Goal: Navigation & Orientation: Find specific page/section

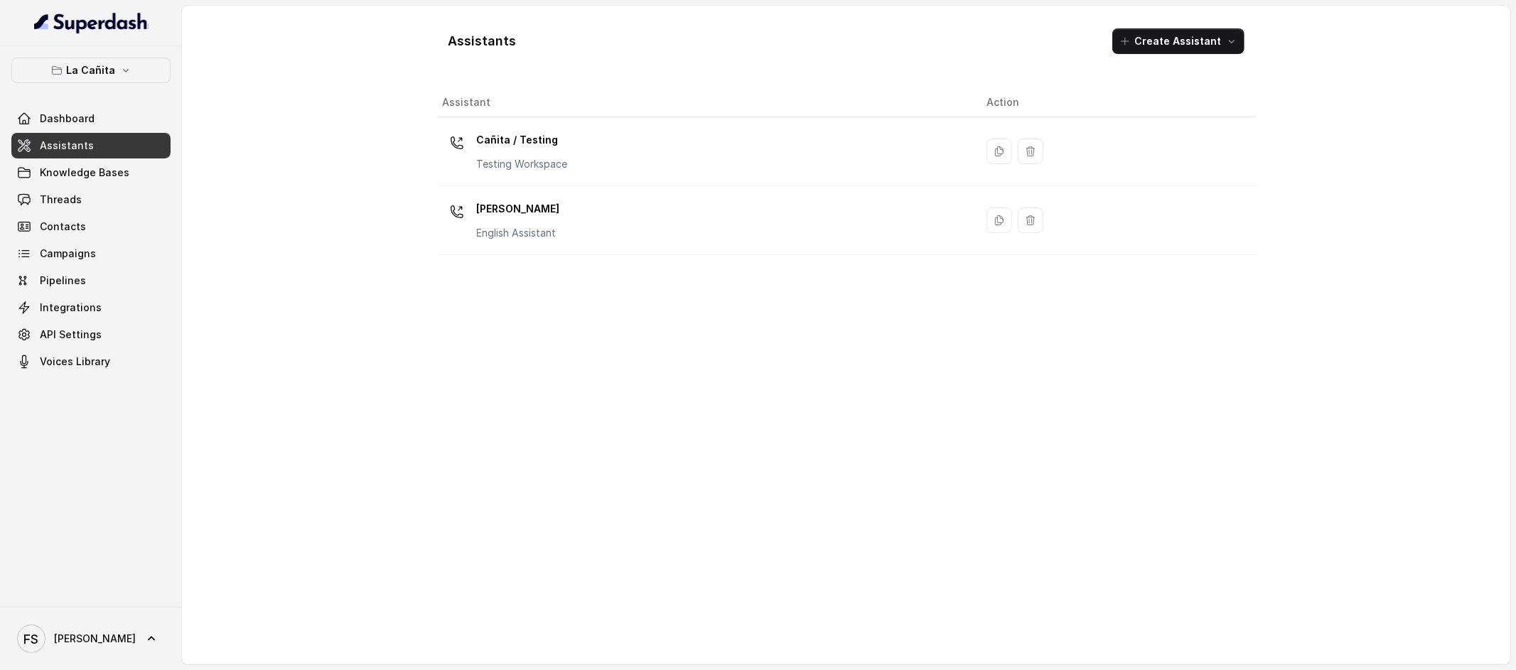
click at [305, 123] on div "Assistants Create Assistant Assistant Action Cañita / Testing Testing Workspace…" at bounding box center [846, 335] width 1328 height 659
click at [323, 80] on div "Assistants Create Assistant Assistant Action Cañita / Testing Testing Workspace…" at bounding box center [846, 335] width 1328 height 659
click at [75, 182] on link "Knowledge Bases" at bounding box center [90, 173] width 159 height 26
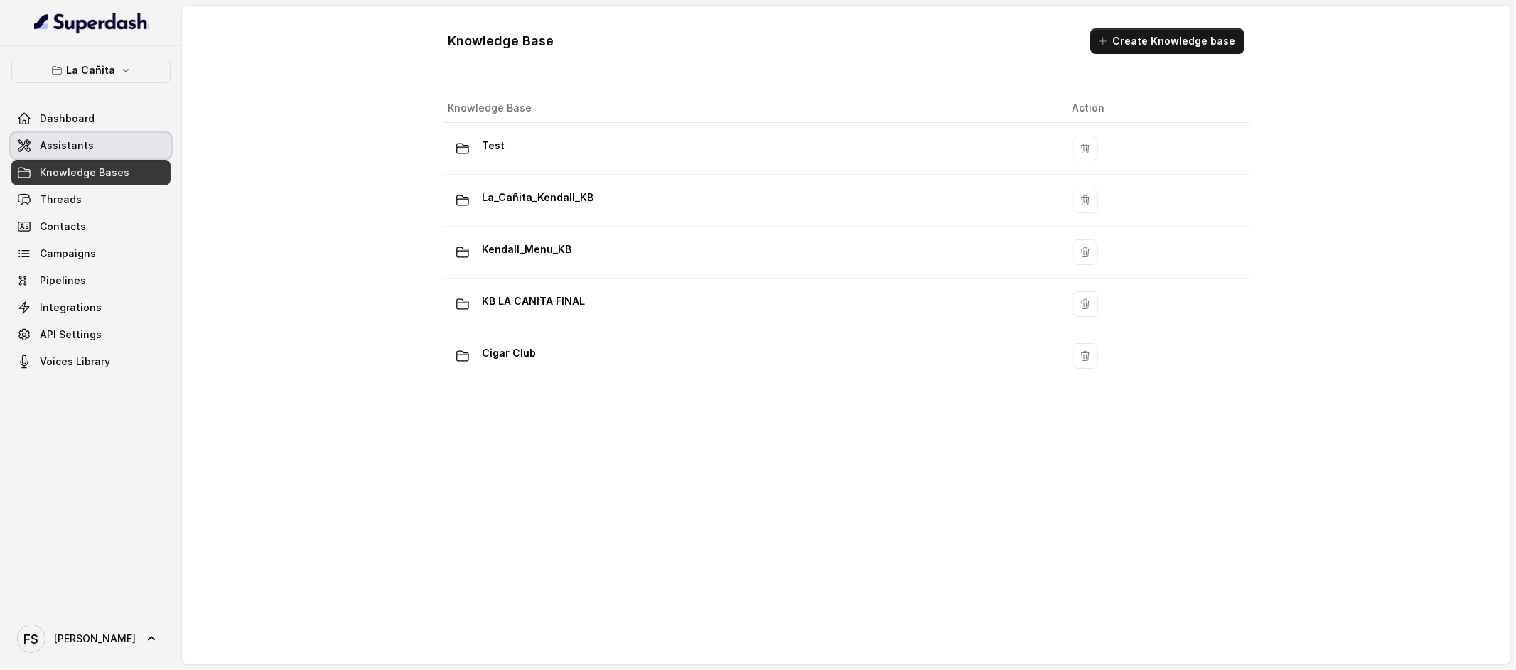
click at [74, 151] on span "Assistants" at bounding box center [67, 146] width 54 height 14
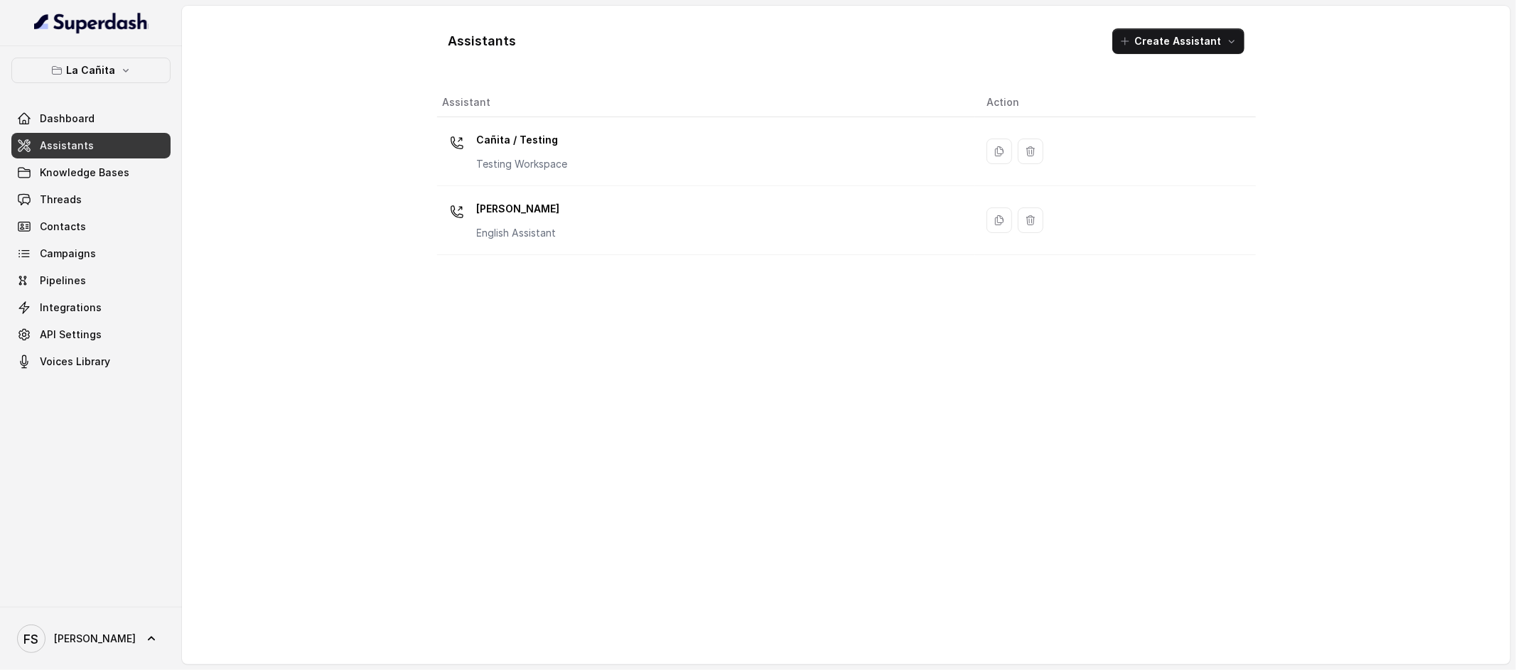
click at [205, 134] on div "Assistants Create Assistant Assistant Action Cañita / Testing Testing Workspace…" at bounding box center [846, 335] width 1328 height 659
click at [264, 184] on div "Assistants Create Assistant Assistant Action Cañita / Testing Testing Workspace…" at bounding box center [846, 335] width 1328 height 659
click at [516, 537] on div "Assistant Action Cañita / Testing Testing Workspace [PERSON_NAME] Assistant" at bounding box center [846, 370] width 819 height 565
click at [367, 201] on div "Assistants Create Assistant Assistant Action Cañita / Testing Testing Workspace…" at bounding box center [846, 335] width 1328 height 659
click at [45, 144] on span "Assistants" at bounding box center [67, 146] width 54 height 14
